Goal: Communication & Community: Ask a question

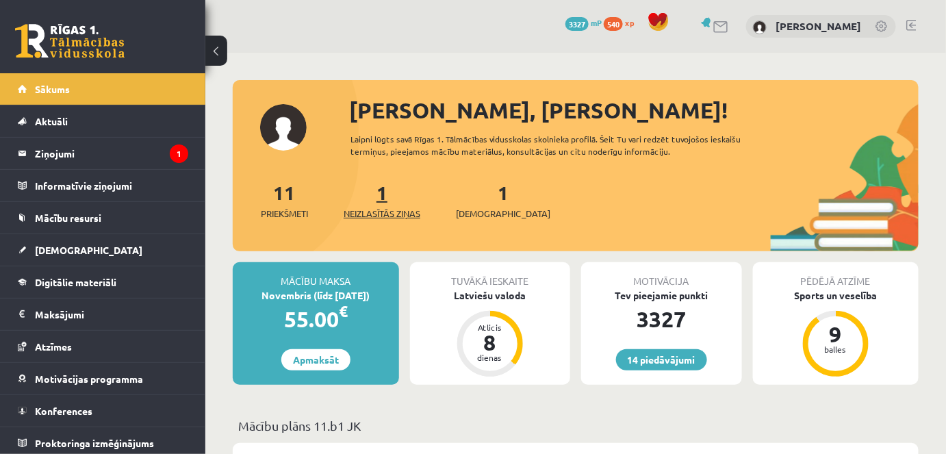
click at [383, 214] on span "Neizlasītās ziņas" at bounding box center [382, 214] width 77 height 14
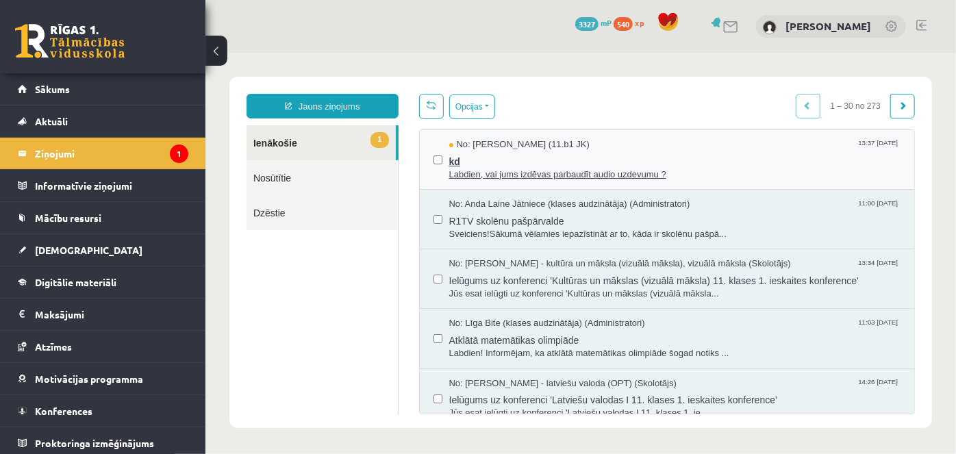
click at [496, 162] on span "kd" at bounding box center [674, 159] width 452 height 17
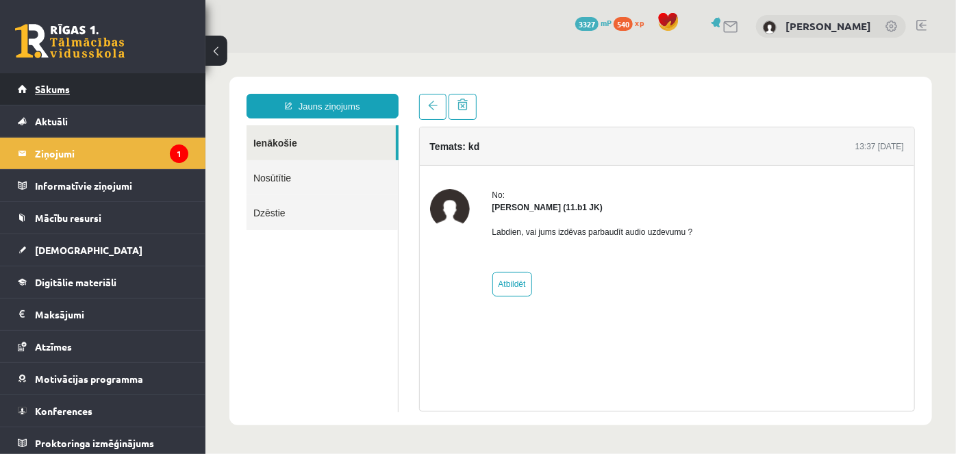
click at [36, 88] on span "Sākums" at bounding box center [52, 89] width 35 height 12
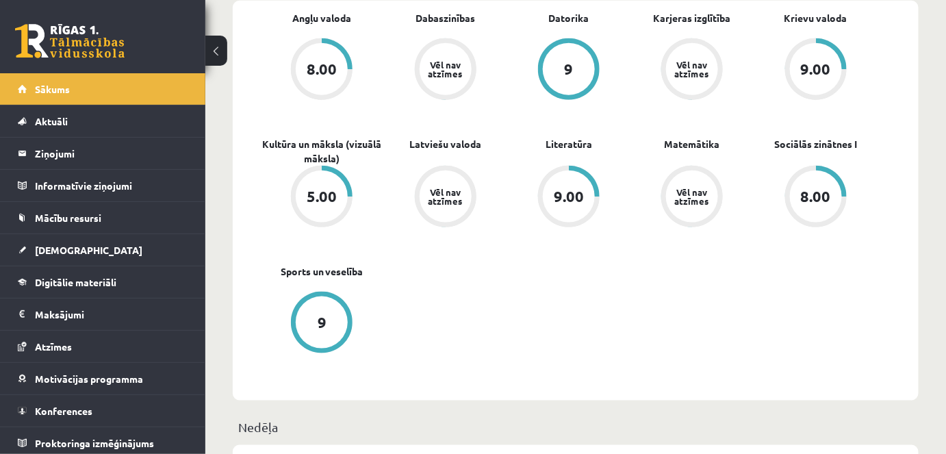
scroll to position [432, 0]
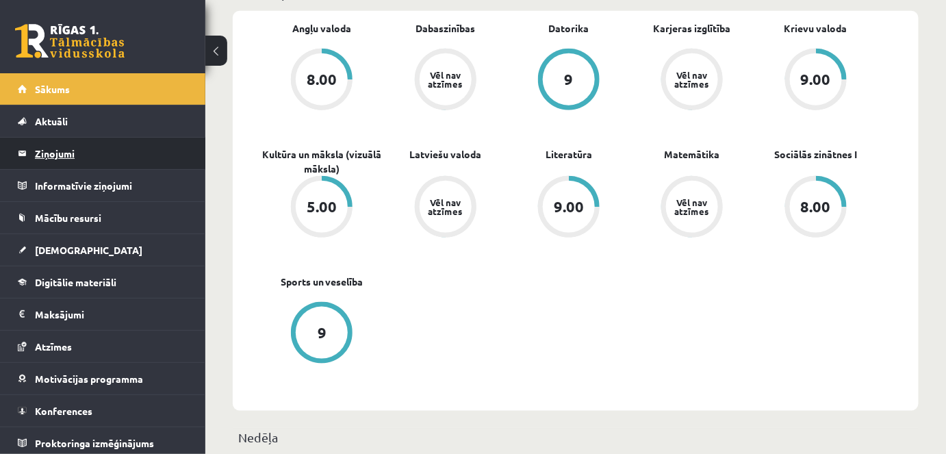
click at [54, 151] on legend "Ziņojumi 0" at bounding box center [111, 153] width 153 height 31
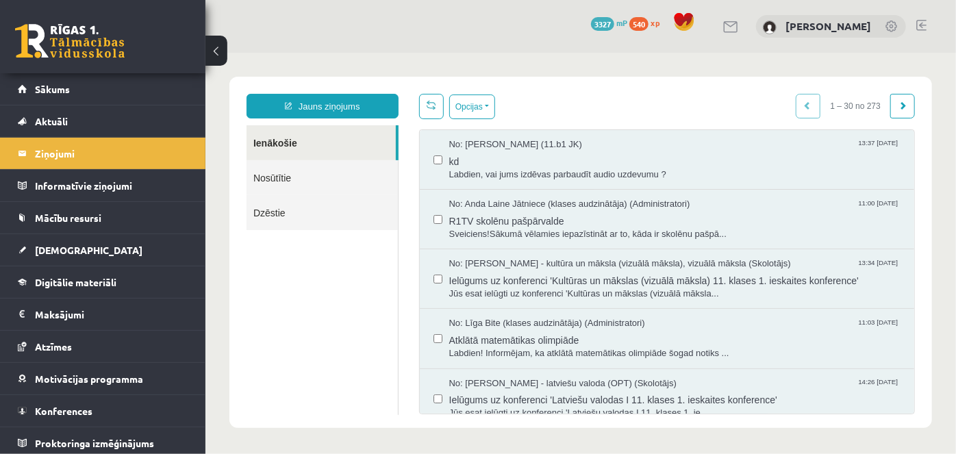
click at [317, 175] on link "Nosūtītie" at bounding box center [321, 176] width 151 height 35
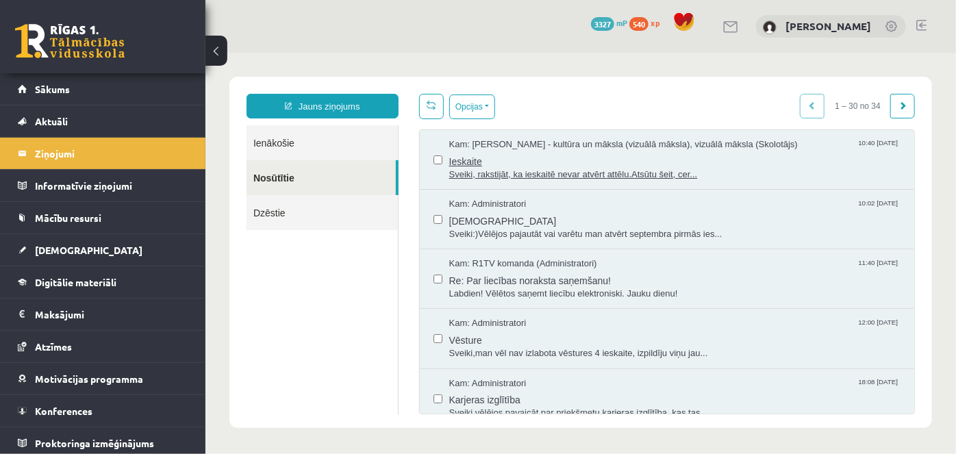
click at [609, 151] on span "Ieskaite" at bounding box center [674, 159] width 452 height 17
